Goal: Task Accomplishment & Management: Use online tool/utility

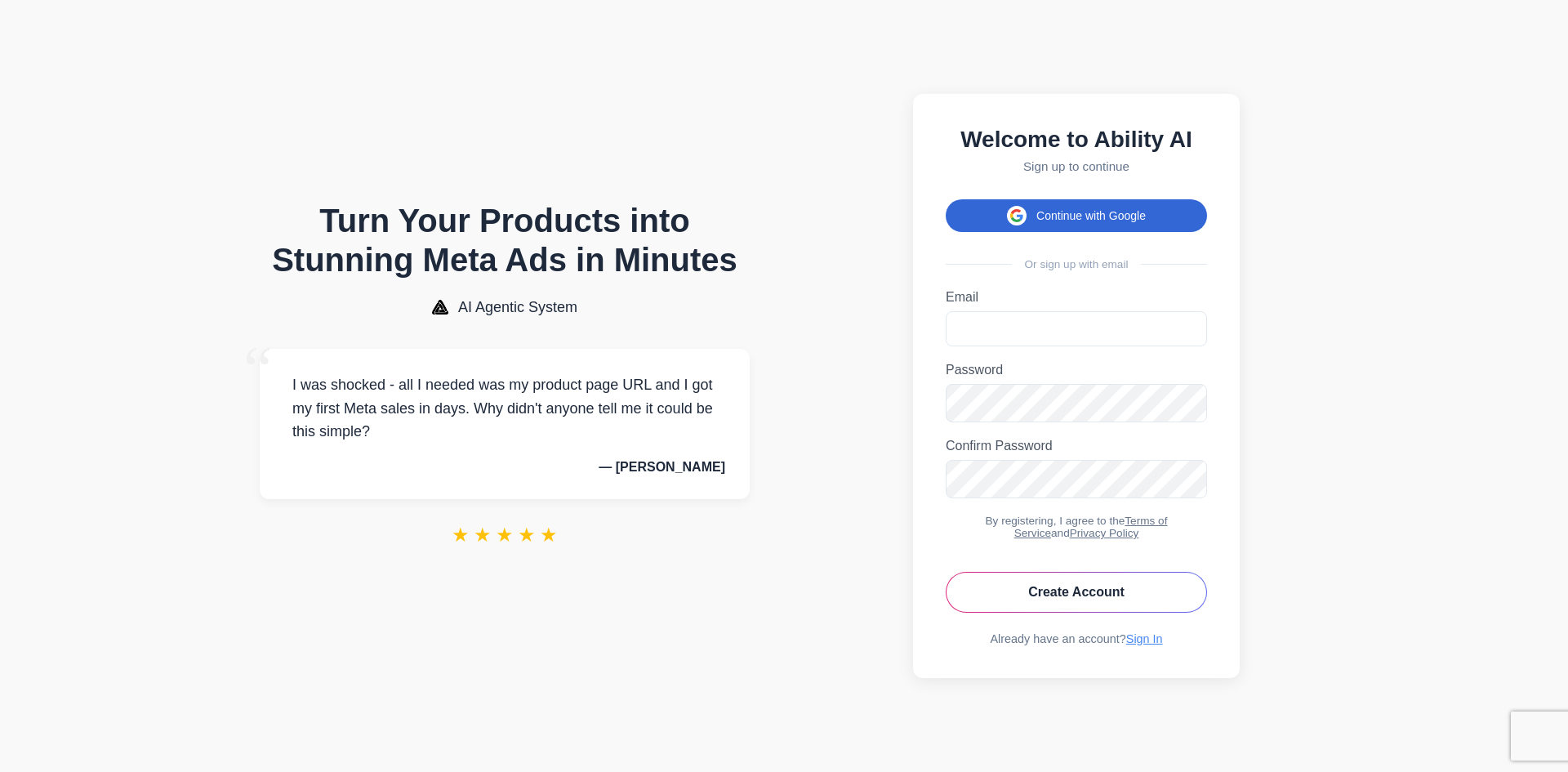
click at [1101, 203] on button "Continue with Google" at bounding box center [1077, 216] width 262 height 32
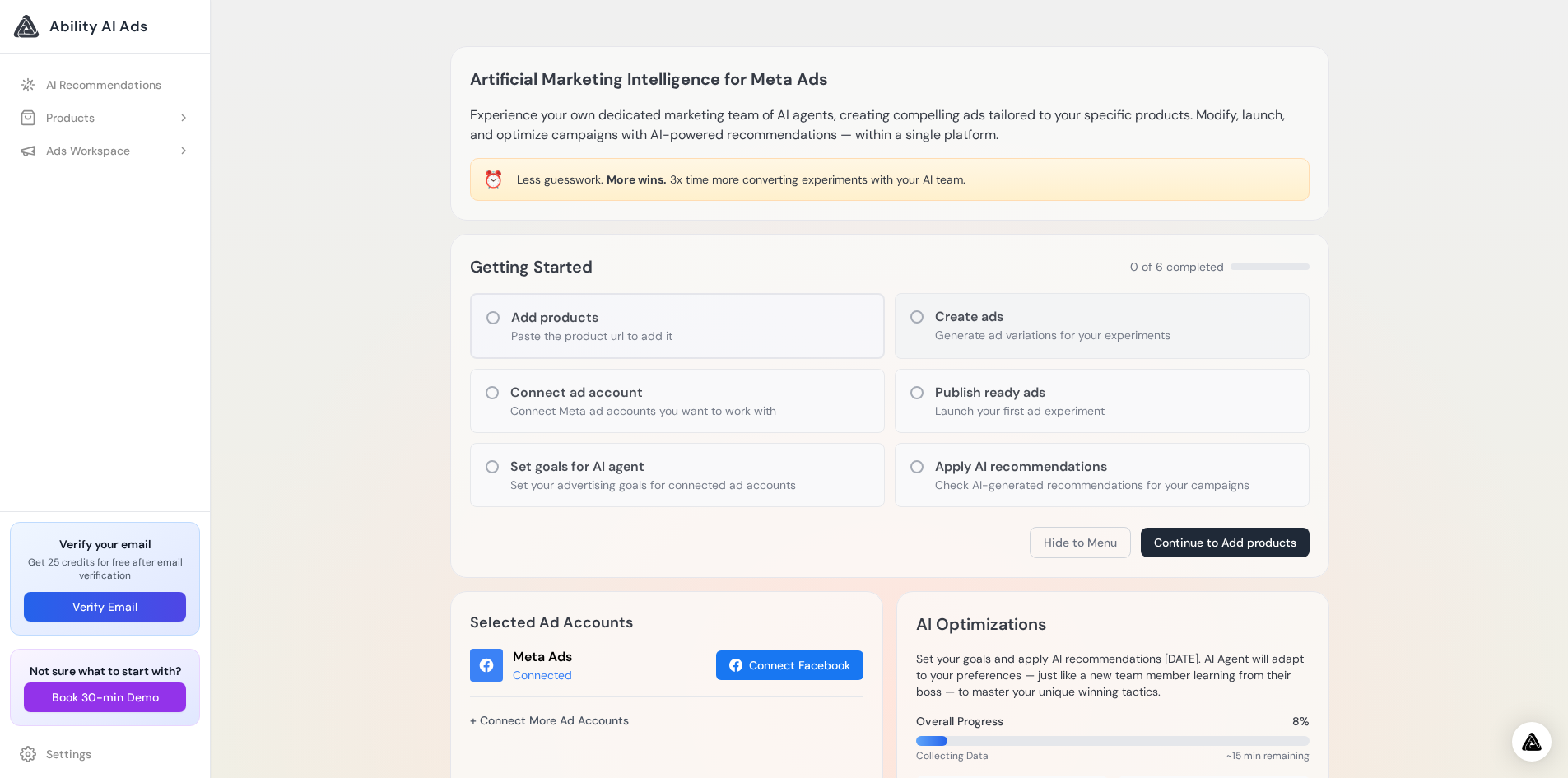
click at [1007, 305] on div "Create ads Generate ad variations for your experiments" at bounding box center [1102, 325] width 415 height 65
